Goal: Task Accomplishment & Management: Use online tool/utility

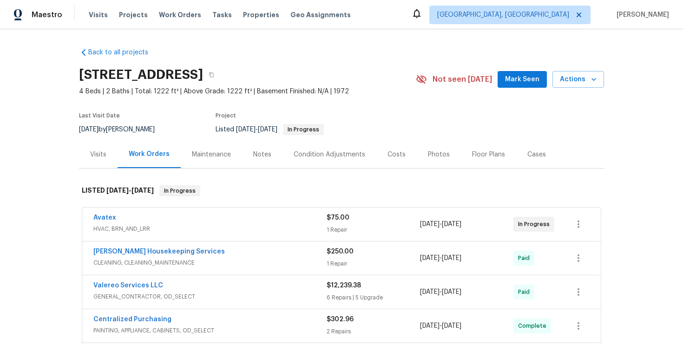
click at [90, 154] on div "Visits" at bounding box center [98, 154] width 16 height 9
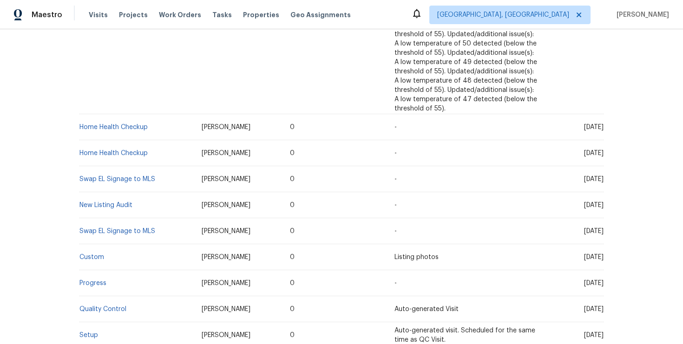
scroll to position [1022, 0]
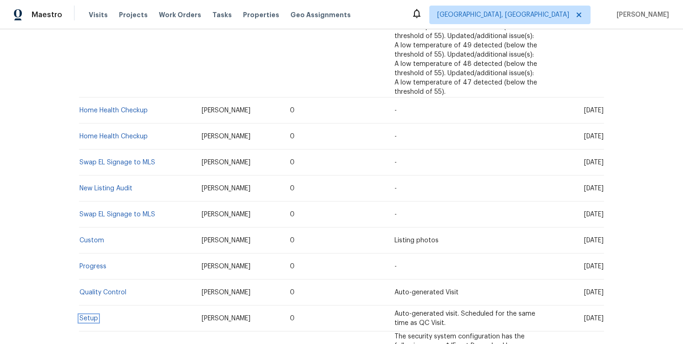
click at [93, 315] on link "Setup" at bounding box center [88, 318] width 19 height 7
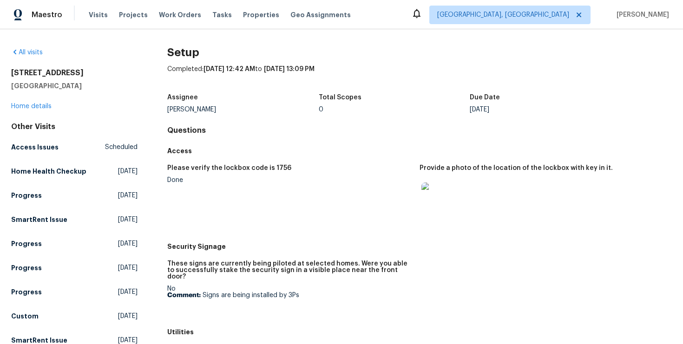
click at [433, 189] on img at bounding box center [436, 198] width 30 height 30
